Goal: Task Accomplishment & Management: Use online tool/utility

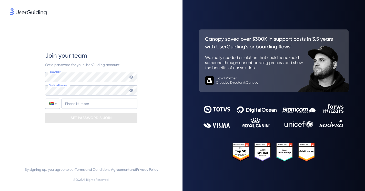
click at [131, 78] on icon at bounding box center [132, 77] width 4 height 3
click at [131, 78] on icon at bounding box center [132, 77] width 4 height 4
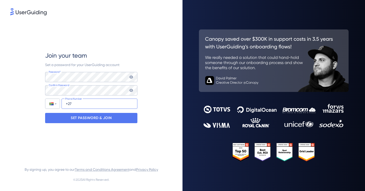
click at [75, 105] on input "+27" at bounding box center [100, 104] width 76 height 10
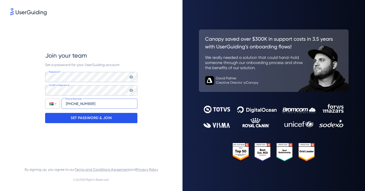
type input "[PHONE_NUMBER]"
click at [86, 118] on p "SET PASSWORD & JOIN" at bounding box center [91, 118] width 41 height 8
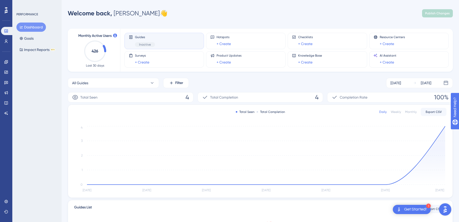
click at [146, 43] on span "Inactive" at bounding box center [145, 45] width 12 height 4
click at [6, 62] on icon at bounding box center [5, 61] width 3 height 3
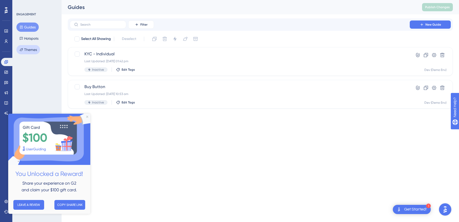
click at [29, 49] on button "Themes" at bounding box center [28, 49] width 24 height 9
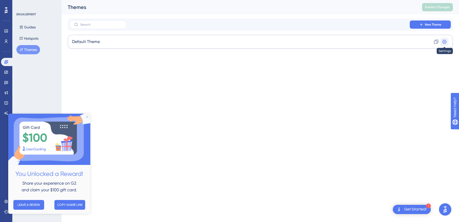
click at [365, 41] on icon at bounding box center [444, 41] width 5 height 5
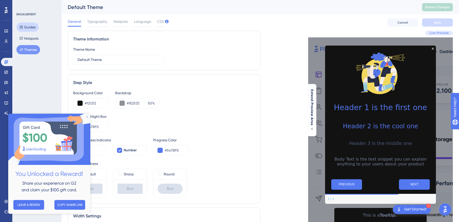
click at [28, 27] on button "Guides" at bounding box center [27, 27] width 22 height 9
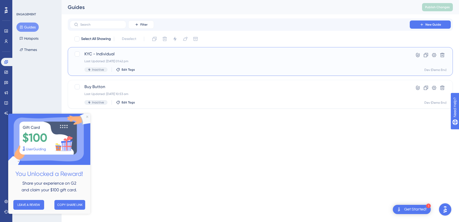
click at [99, 55] on span "KYC - Individual" at bounding box center [239, 54] width 311 height 6
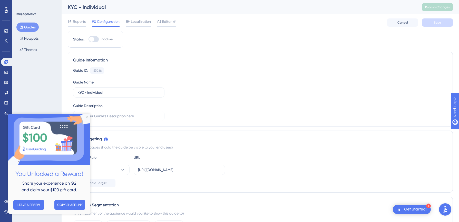
click at [87, 117] on icon "Close Preview" at bounding box center [87, 117] width 2 height 2
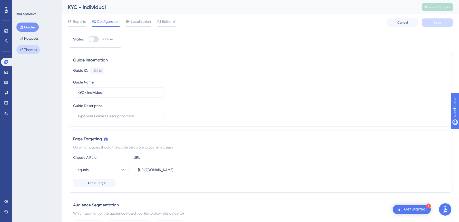
click at [30, 51] on button "Themes" at bounding box center [28, 49] width 24 height 9
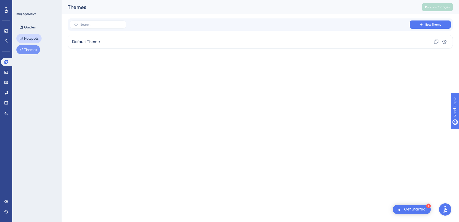
click at [30, 38] on button "Hotspots" at bounding box center [28, 38] width 25 height 9
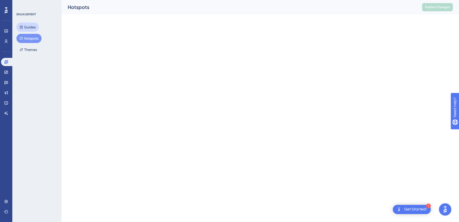
click at [29, 28] on button "Guides" at bounding box center [27, 27] width 22 height 9
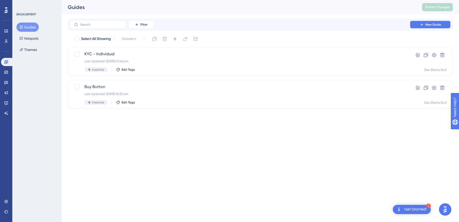
click at [365, 23] on button "New Guide" at bounding box center [430, 25] width 41 height 8
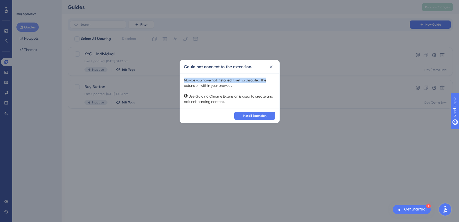
drag, startPoint x: 185, startPoint y: 81, endPoint x: 268, endPoint y: 79, distance: 82.6
click at [268, 79] on div "Maybe you have not installed it yet, or disabled the extension within your brow…" at bounding box center [229, 91] width 91 height 27
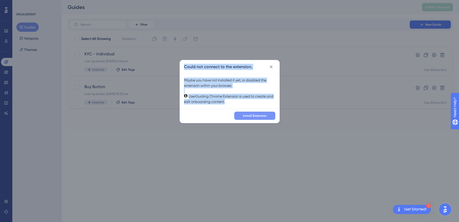
click at [264, 113] on button "Install Extension" at bounding box center [254, 116] width 41 height 8
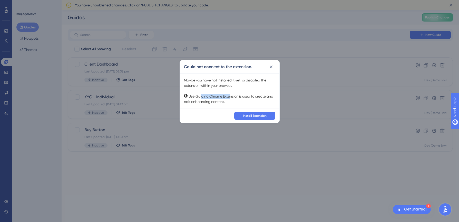
drag, startPoint x: 202, startPoint y: 97, endPoint x: 230, endPoint y: 98, distance: 28.7
click at [230, 98] on div "Maybe you have not installed it yet, or disabled the extension within your brow…" at bounding box center [229, 91] width 91 height 27
click at [252, 115] on span "Install Extension" at bounding box center [255, 116] width 24 height 4
click at [271, 67] on icon at bounding box center [271, 66] width 3 height 3
